Goal: Find specific page/section: Find specific page/section

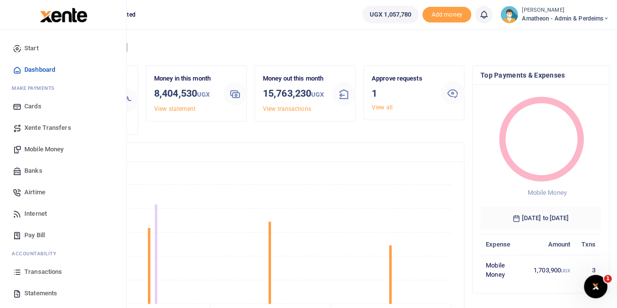
click at [37, 273] on span "Transactions" at bounding box center [43, 272] width 38 height 10
